Goal: Task Accomplishment & Management: Manage account settings

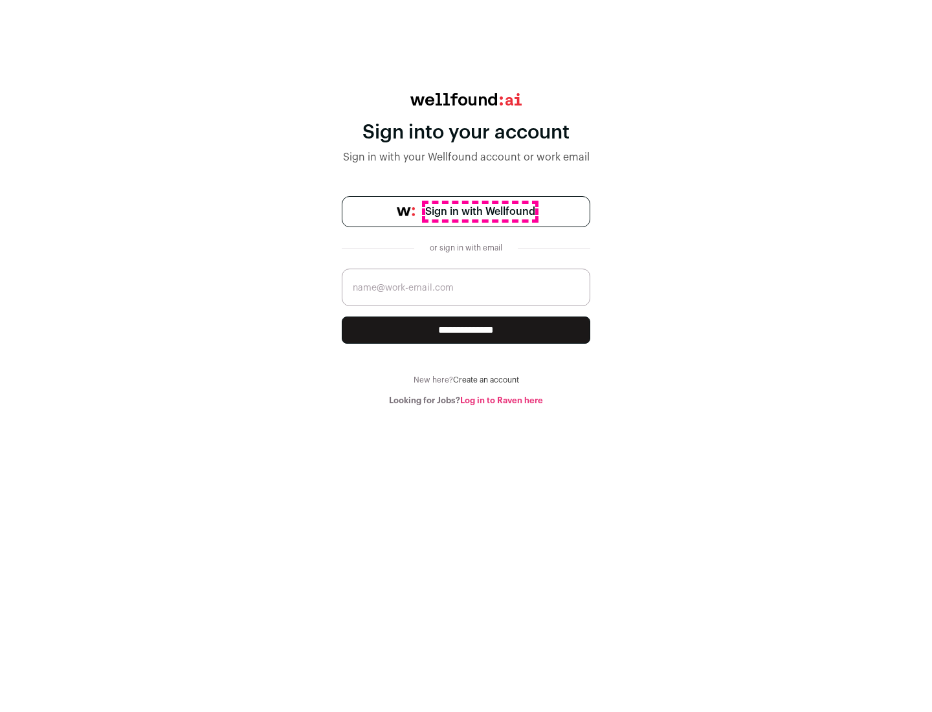
click at [479, 212] on span "Sign in with Wellfound" at bounding box center [480, 212] width 110 height 16
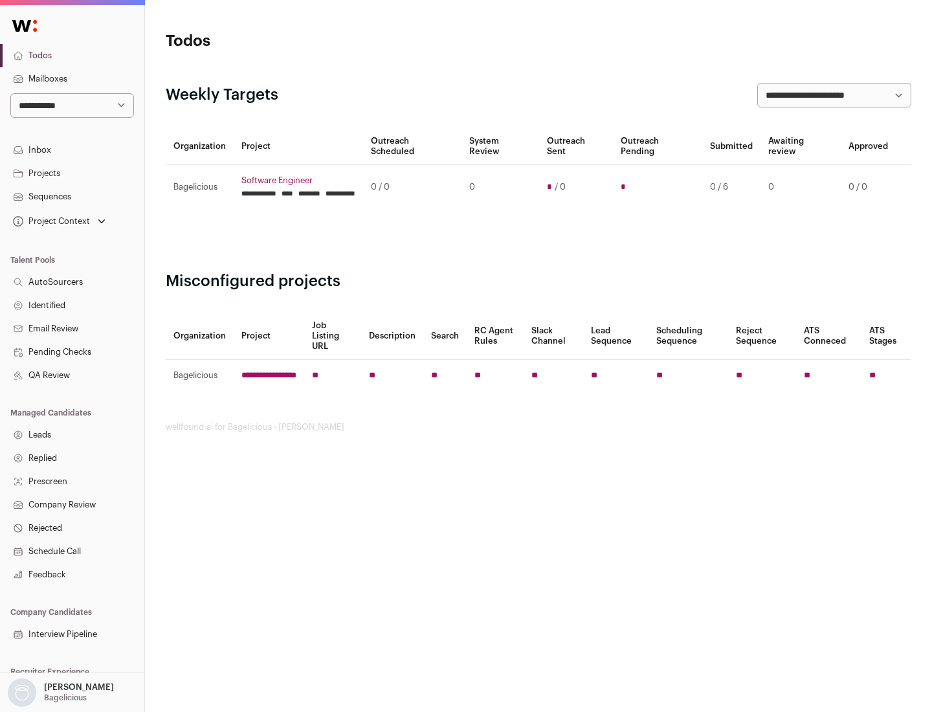
click at [72, 173] on link "Projects" at bounding box center [72, 173] width 144 height 23
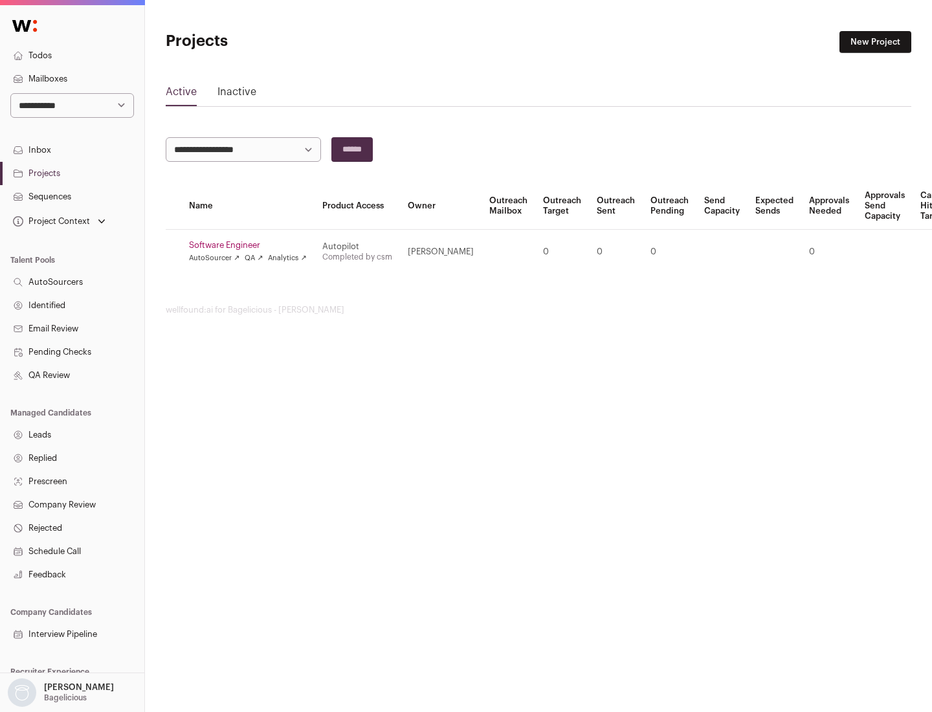
click at [252, 245] on link "Software Engineer" at bounding box center [248, 245] width 118 height 10
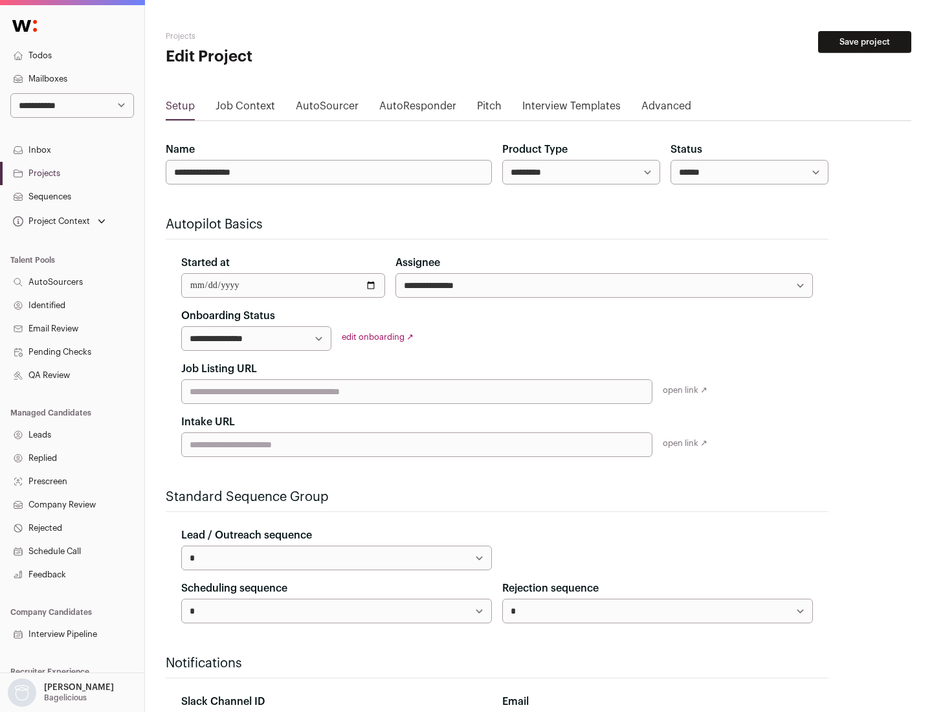
click at [864, 42] on button "Save project" at bounding box center [864, 42] width 93 height 22
